Goal: Task Accomplishment & Management: Use online tool/utility

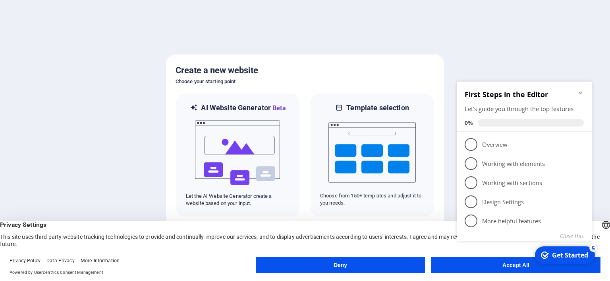
click div "checkmark Get Started 5 First Steps in the Editor Let's guide you through the t…"
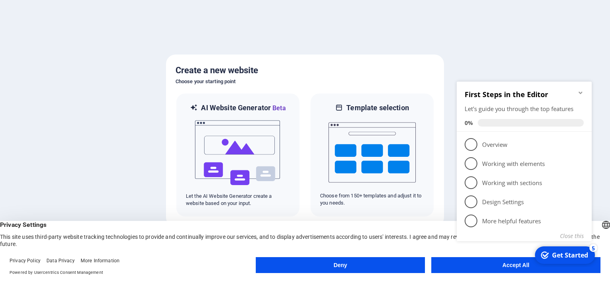
drag, startPoint x: 487, startPoint y: 262, endPoint x: 558, endPoint y: 225, distance: 80.5
click div "checkmark Get Started 5 First Steps in the Editor Let's guide you through the t…"
click at [573, 256] on div "Get Started" at bounding box center [570, 254] width 36 height 9
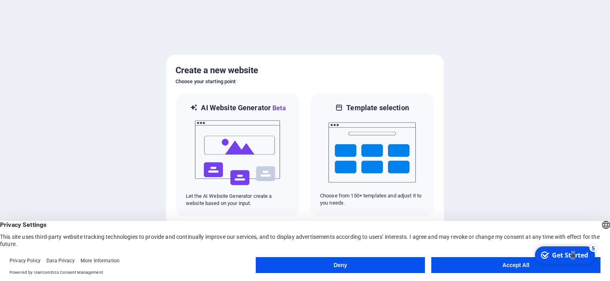
click at [522, 271] on button "Accept All" at bounding box center [516, 265] width 169 height 16
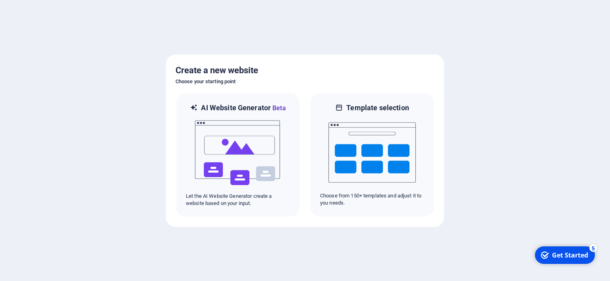
click at [552, 258] on div "checkmark Get Started 5" at bounding box center [564, 254] width 47 height 9
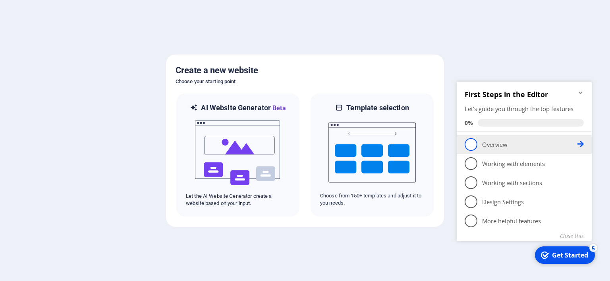
click at [473, 141] on span "1" at bounding box center [471, 144] width 13 height 13
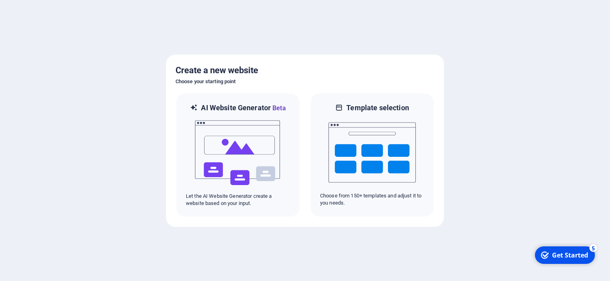
click at [556, 250] on div "checkmark Get Started 5" at bounding box center [565, 254] width 60 height 17
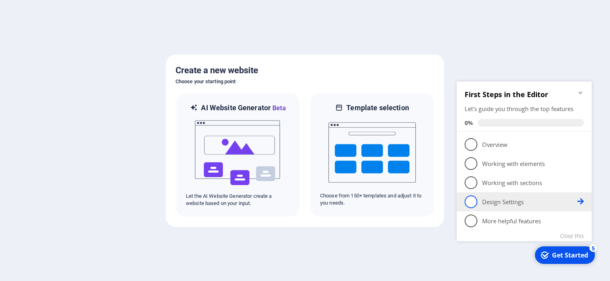
click at [470, 201] on span "4" at bounding box center [471, 201] width 13 height 13
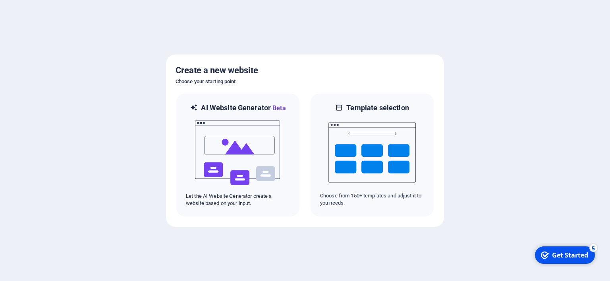
drag, startPoint x: 626, startPoint y: 422, endPoint x: 549, endPoint y: 252, distance: 186.6
click at [549, 252] on icon "checkmark" at bounding box center [545, 255] width 8 height 8
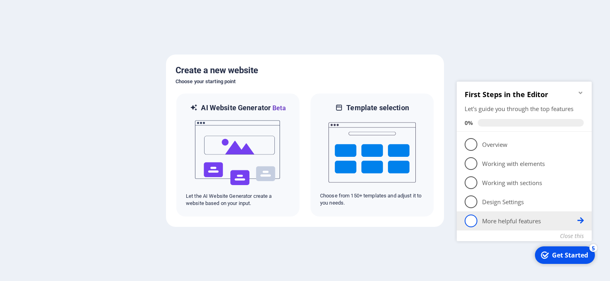
click at [471, 223] on span "5" at bounding box center [471, 220] width 13 height 13
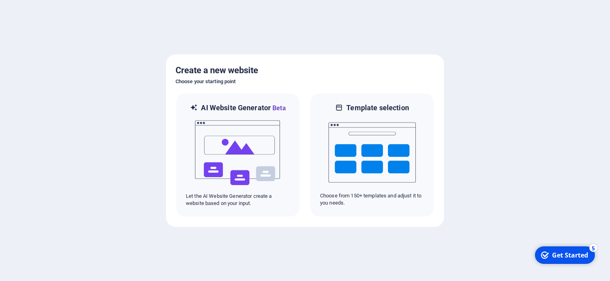
click at [595, 263] on div "checkmark Get Started 5" at bounding box center [565, 254] width 60 height 17
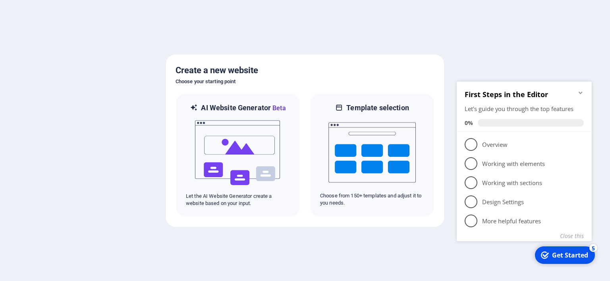
click at [471, 142] on span "1" at bounding box center [471, 144] width 13 height 13
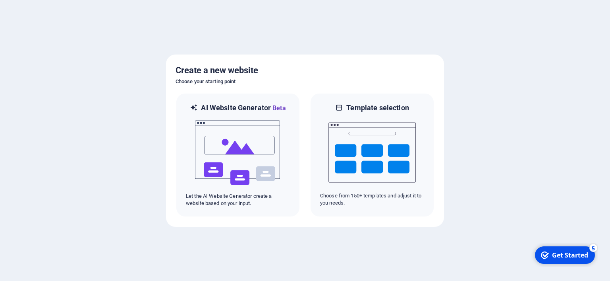
click at [552, 262] on div "checkmark Get Started 5" at bounding box center [565, 254] width 60 height 17
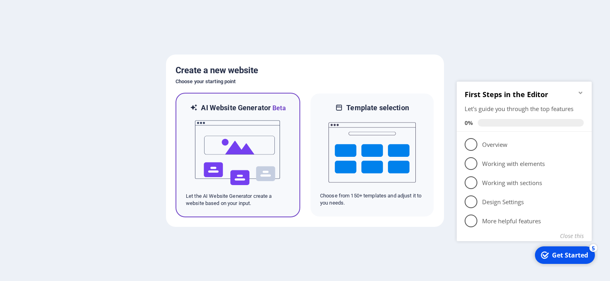
click at [257, 158] on img at bounding box center [237, 152] width 87 height 79
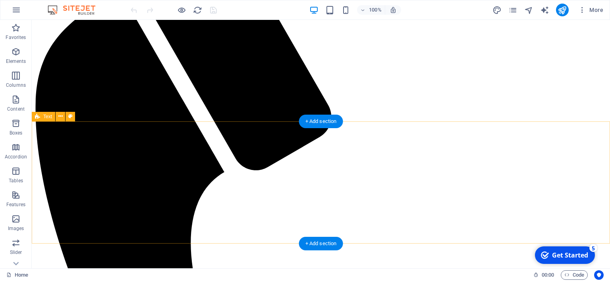
scroll to position [126, 0]
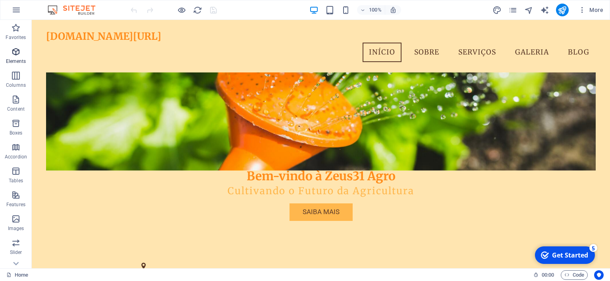
click at [14, 61] on p "Elements" at bounding box center [16, 61] width 20 height 6
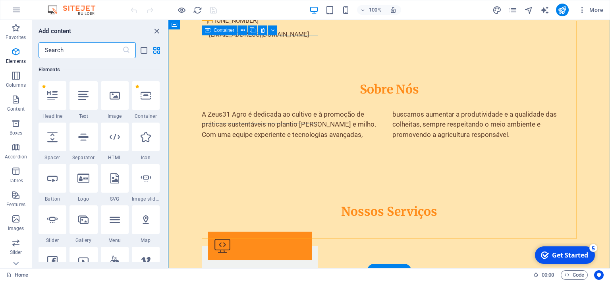
scroll to position [461, 0]
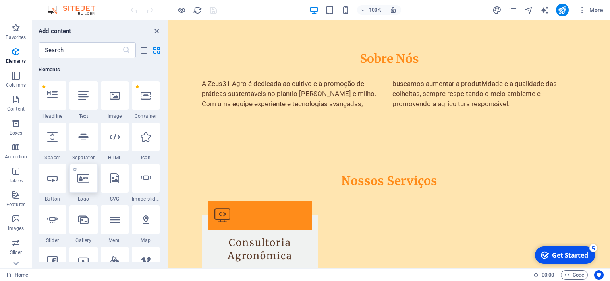
click at [91, 188] on div at bounding box center [84, 178] width 28 height 29
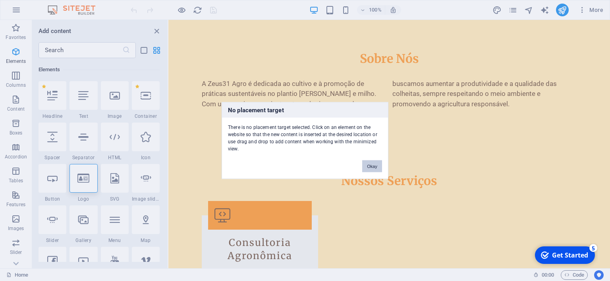
click at [376, 164] on button "Okay" at bounding box center [372, 166] width 20 height 12
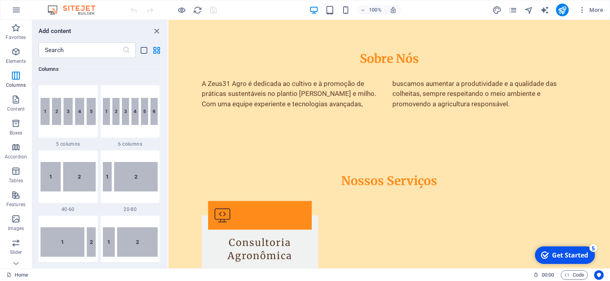
scroll to position [701, 0]
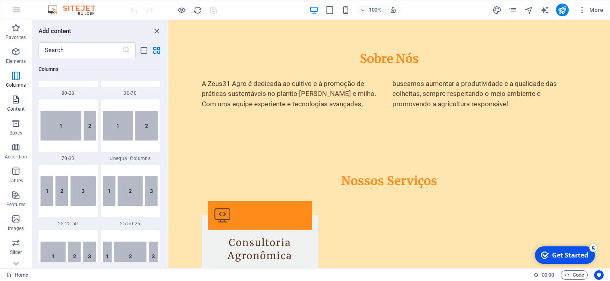
click at [22, 102] on span "Content" at bounding box center [16, 104] width 32 height 19
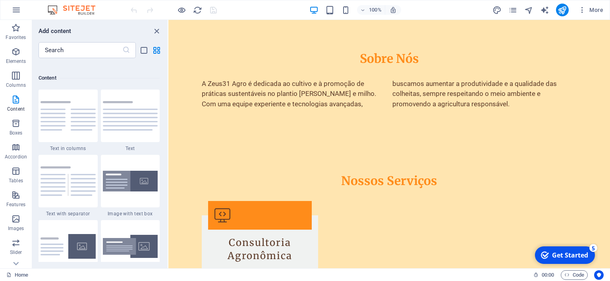
scroll to position [1398, 0]
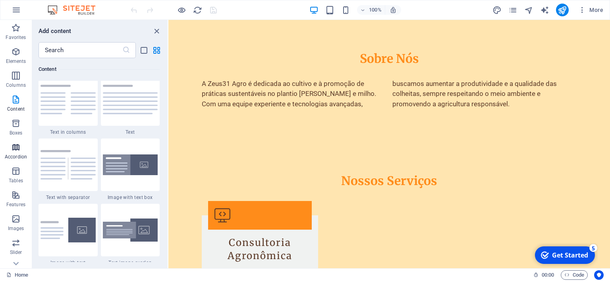
click at [29, 144] on span "Accordion" at bounding box center [16, 151] width 32 height 19
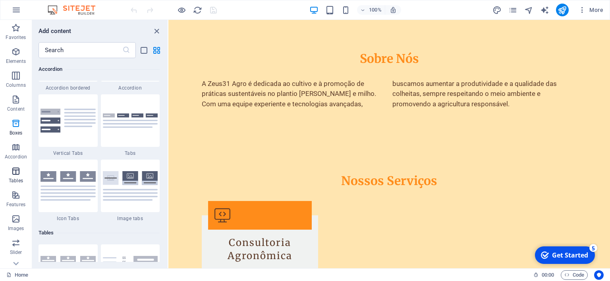
click at [20, 170] on icon "button" at bounding box center [16, 171] width 10 height 10
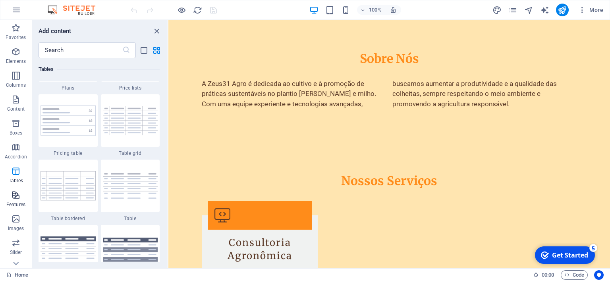
click at [19, 198] on icon "button" at bounding box center [16, 195] width 10 height 10
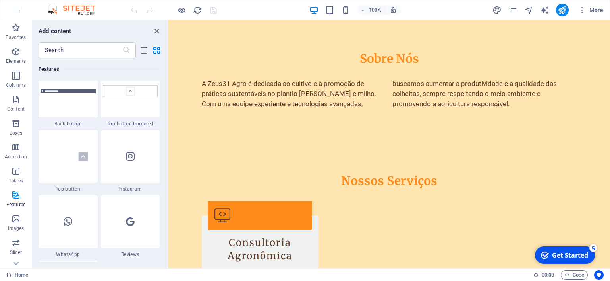
scroll to position [3983, 0]
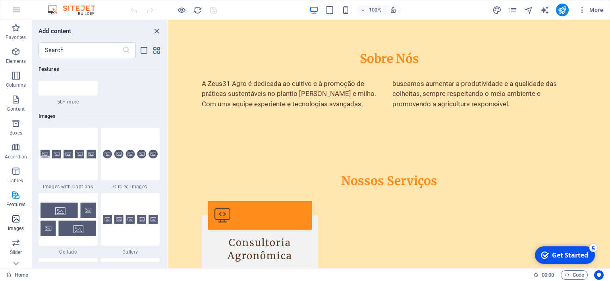
click at [17, 220] on icon "button" at bounding box center [16, 219] width 10 height 10
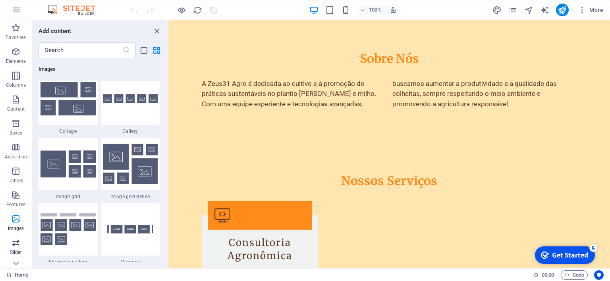
click at [14, 248] on span "Slider" at bounding box center [16, 247] width 32 height 19
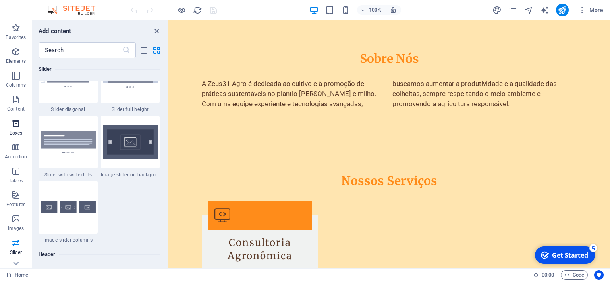
scroll to position [4601, 0]
click at [13, 59] on p "Elements" at bounding box center [16, 61] width 20 height 6
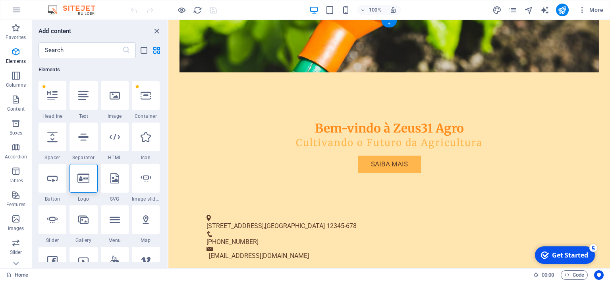
scroll to position [0, 0]
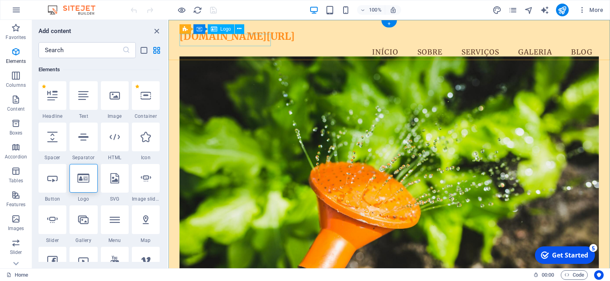
click at [232, 40] on div "[DOMAIN_NAME][URL]" at bounding box center [390, 36] width 420 height 12
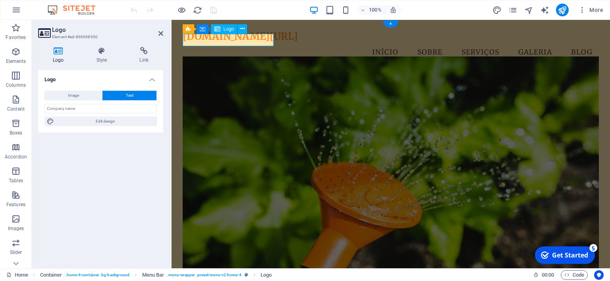
click at [232, 40] on div "[DOMAIN_NAME][URL]" at bounding box center [391, 36] width 417 height 12
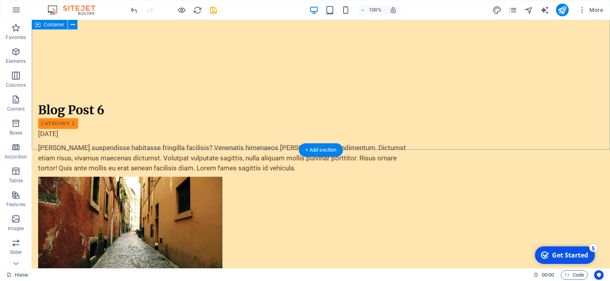
scroll to position [1516, 0]
